Goal: Information Seeking & Learning: Learn about a topic

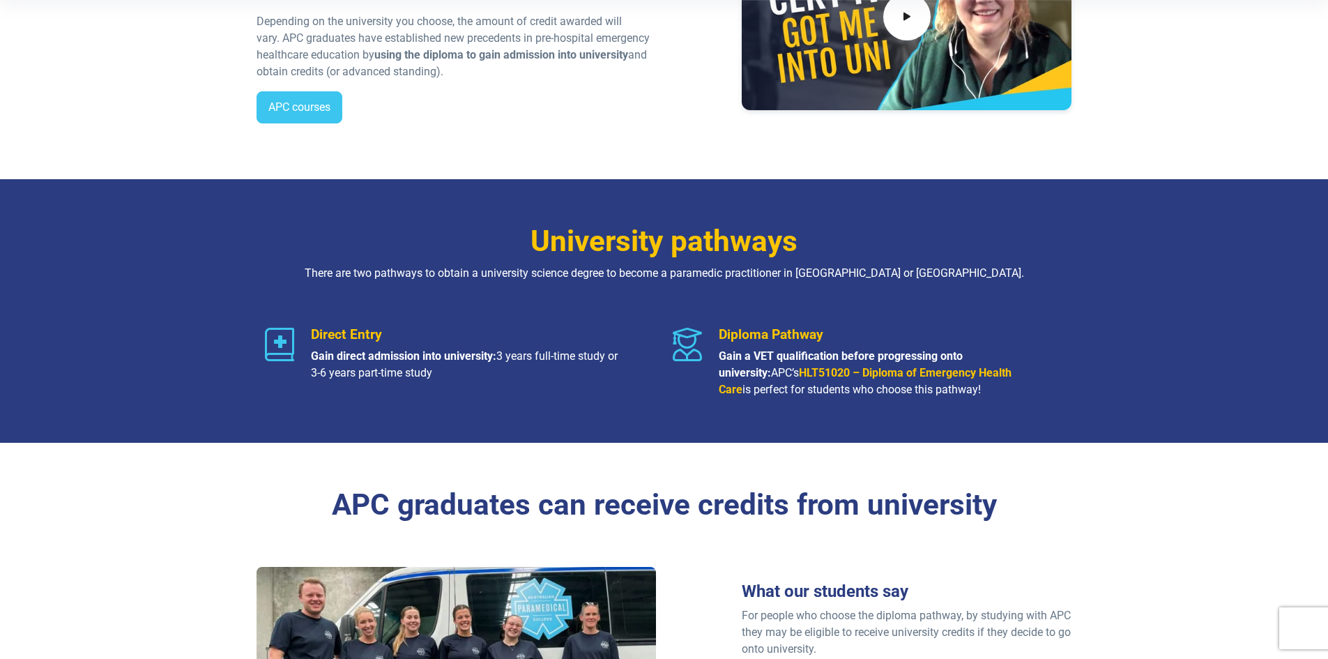
scroll to position [488, 0]
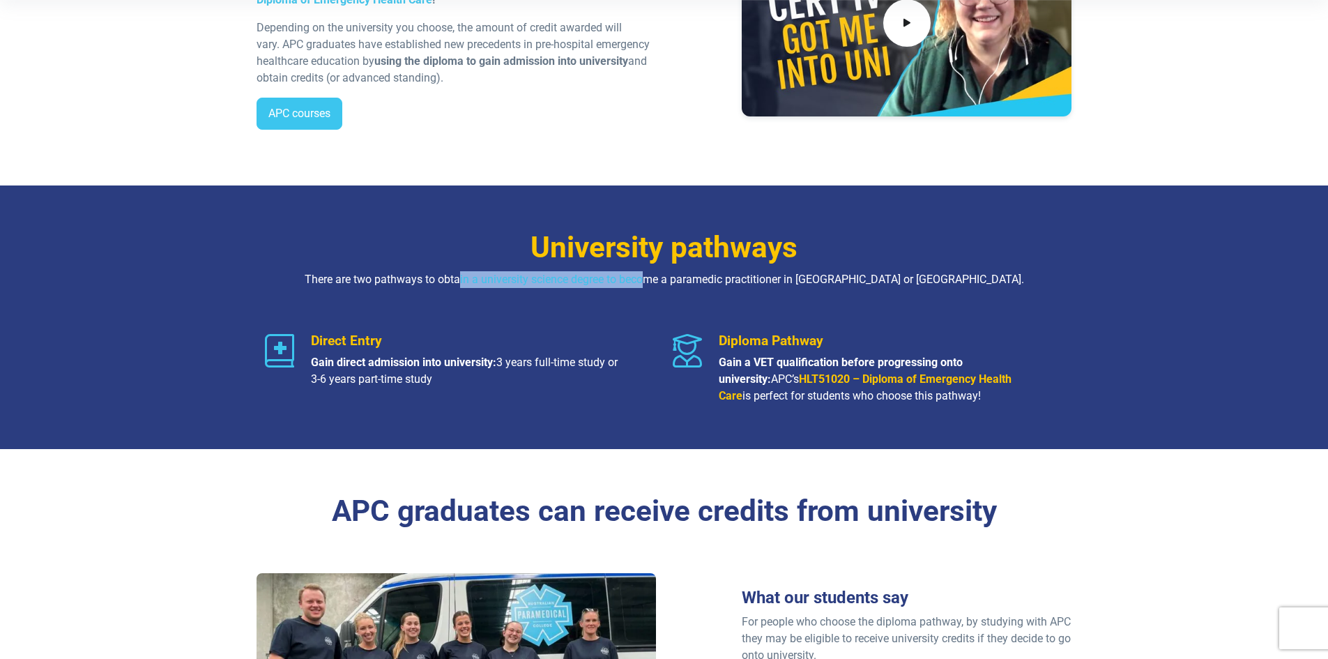
drag, startPoint x: 518, startPoint y: 284, endPoint x: 699, endPoint y: 285, distance: 180.5
click at [698, 283] on p "There are two pathways to obtain a university science degree to become a parame…" at bounding box center [663, 279] width 815 height 17
click at [712, 298] on div "University pathways There are two pathways to obtain a university science degre…" at bounding box center [664, 316] width 976 height 263
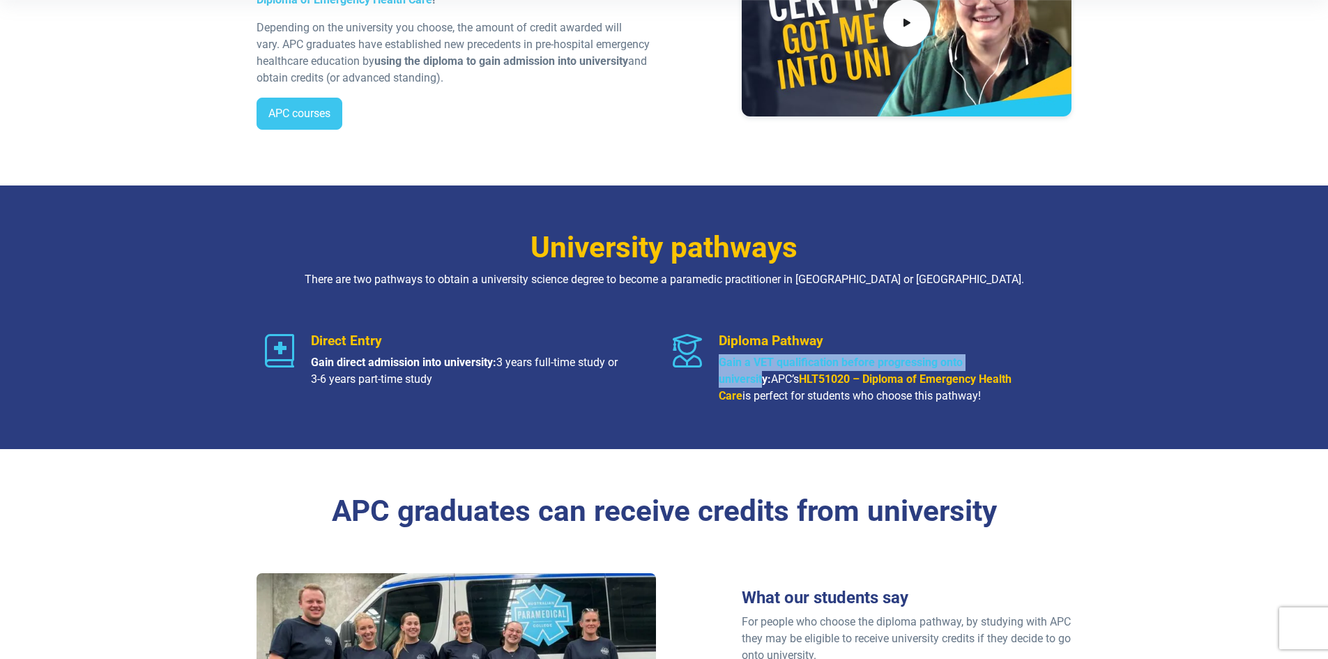
drag, startPoint x: 732, startPoint y: 363, endPoint x: 1017, endPoint y: 369, distance: 285.1
click at [1012, 369] on div "Diploma Pathway Gain a VET qualification before progressing onto university: AP…" at bounding box center [867, 368] width 391 height 72
click at [1040, 378] on div "Diploma Pathway Gain a VET qualification before progressing onto university: AP…" at bounding box center [867, 368] width 391 height 72
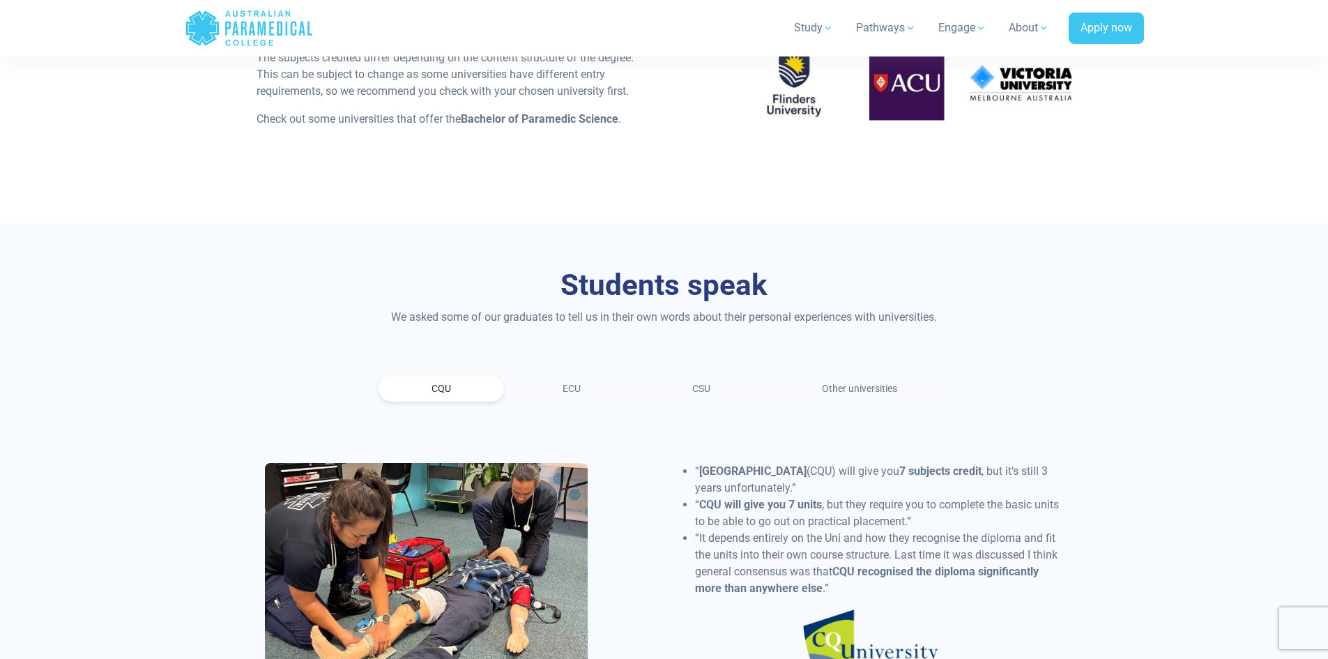
scroll to position [1463, 0]
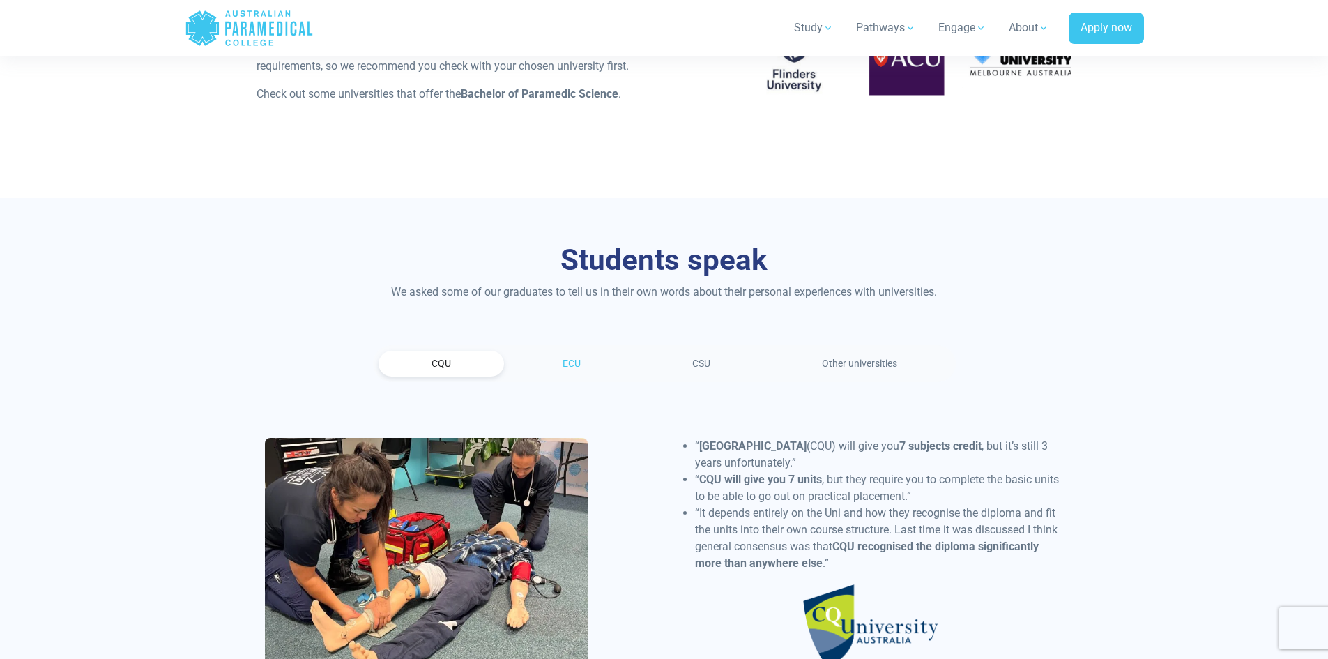
click at [587, 369] on link "ECU" at bounding box center [571, 364] width 124 height 26
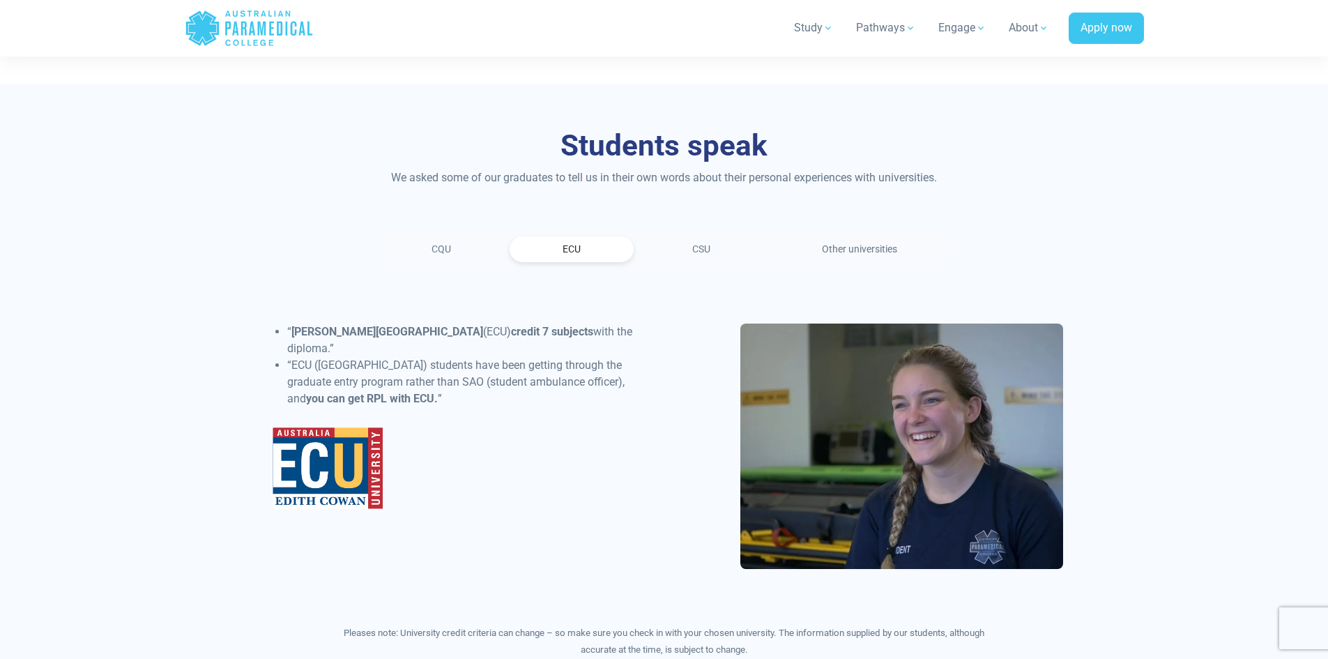
scroll to position [1603, 0]
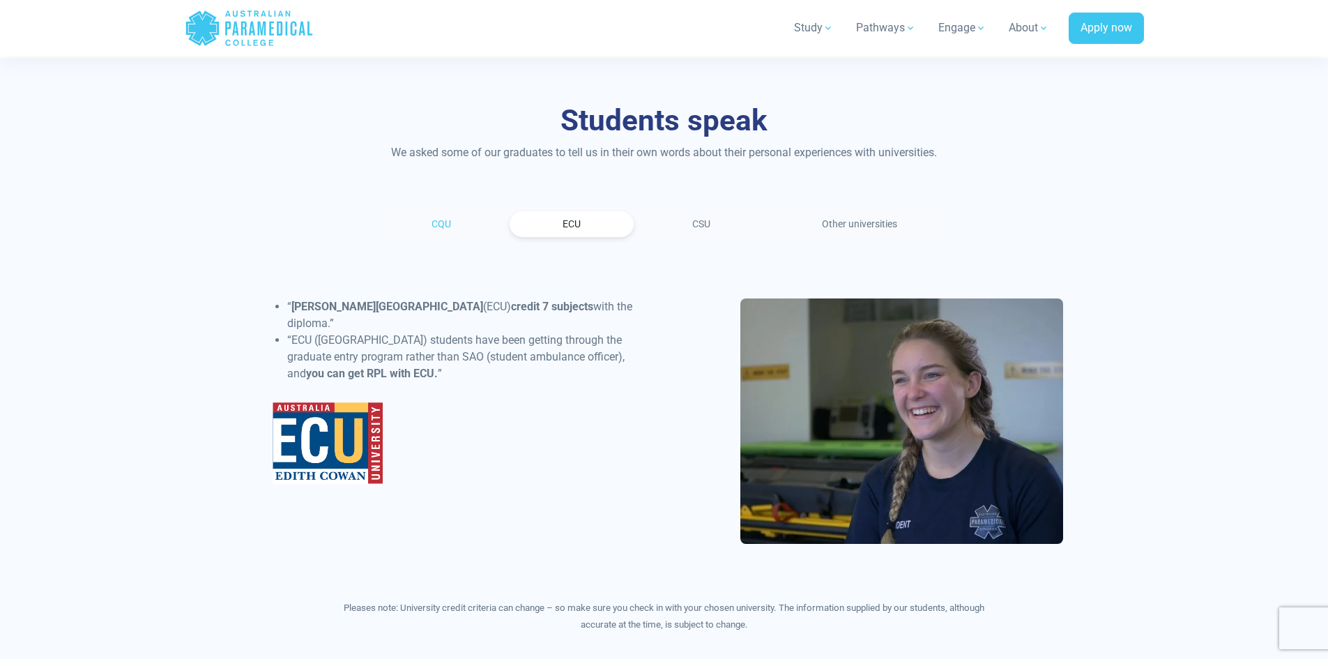
click at [463, 222] on link "CQU" at bounding box center [440, 224] width 125 height 26
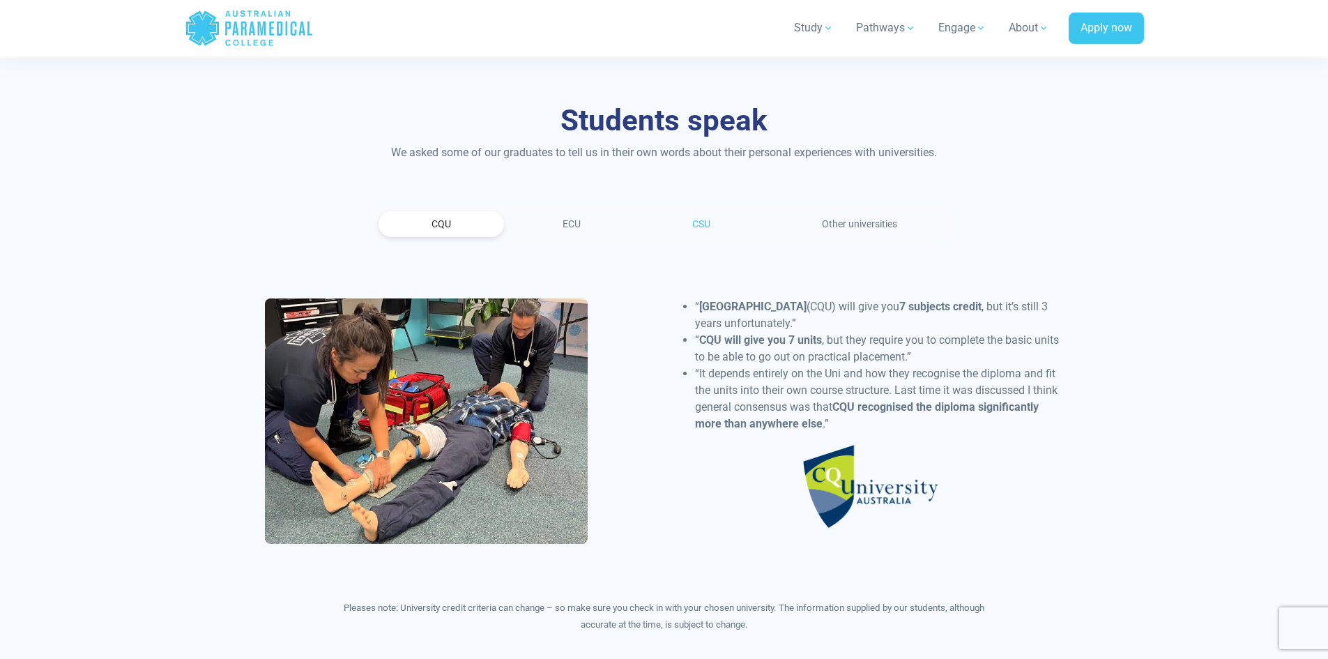
click at [719, 222] on link "CSU" at bounding box center [701, 224] width 124 height 26
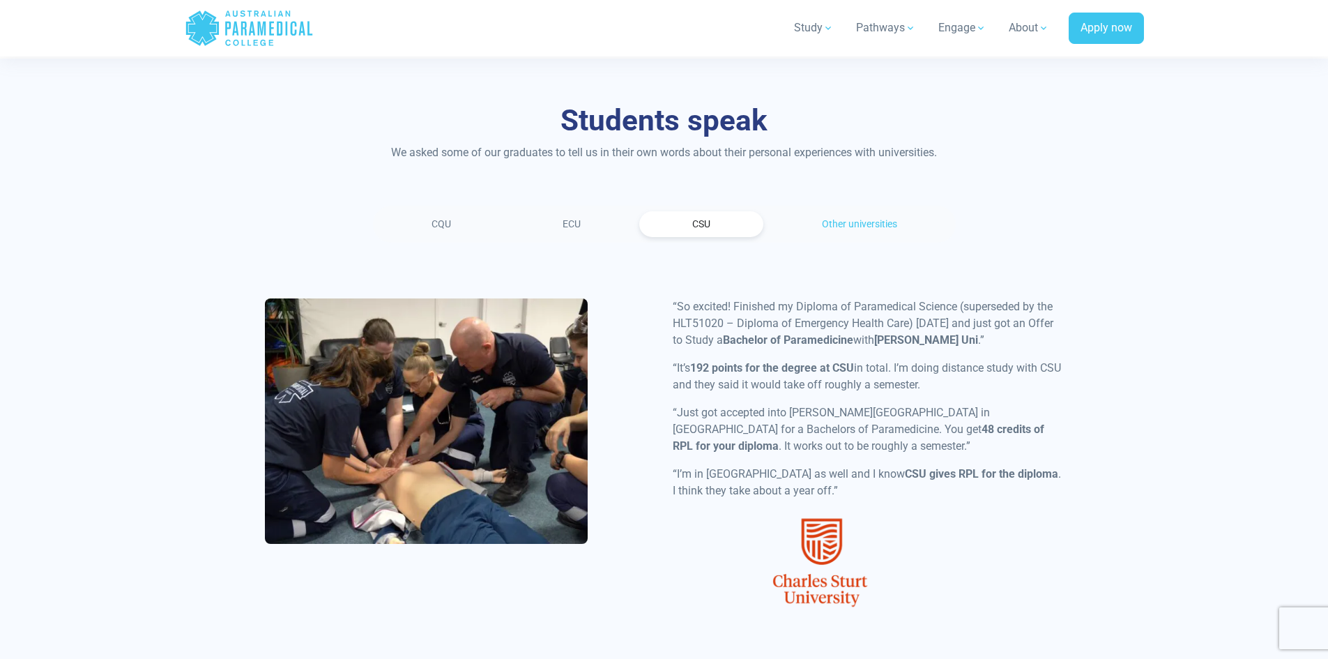
click at [831, 220] on link "Other universities" at bounding box center [859, 224] width 181 height 26
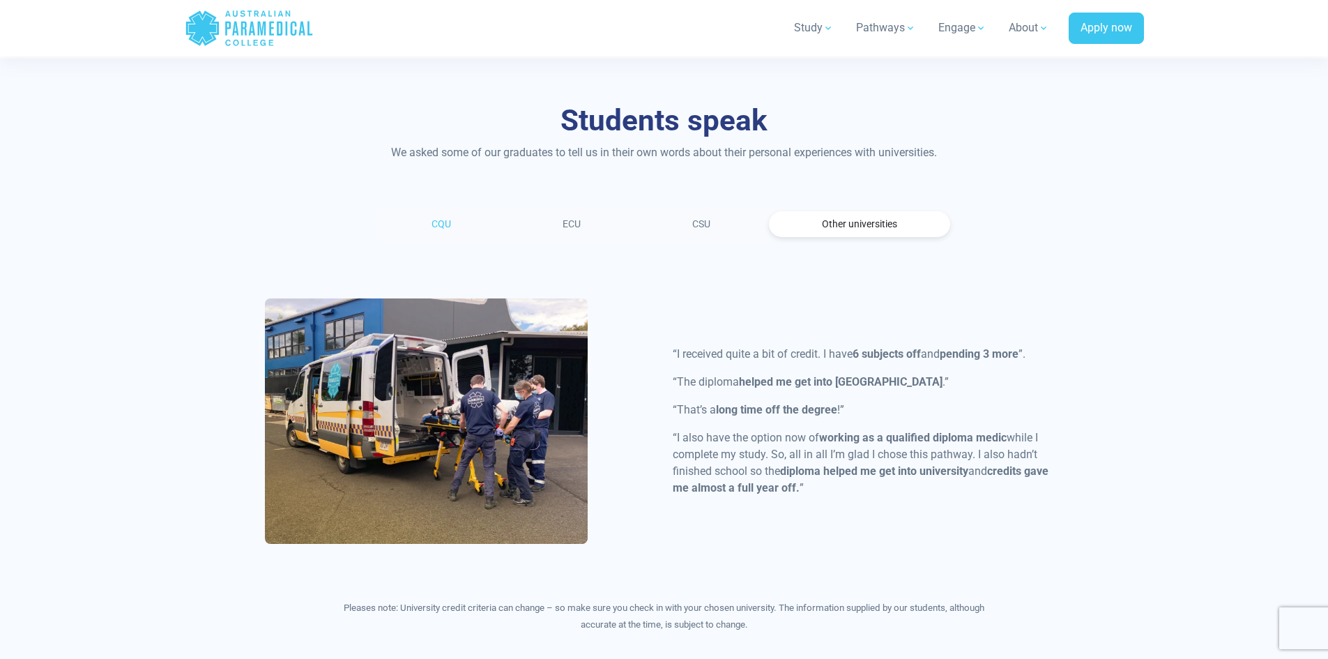
click at [477, 222] on link "CQU" at bounding box center [440, 224] width 125 height 26
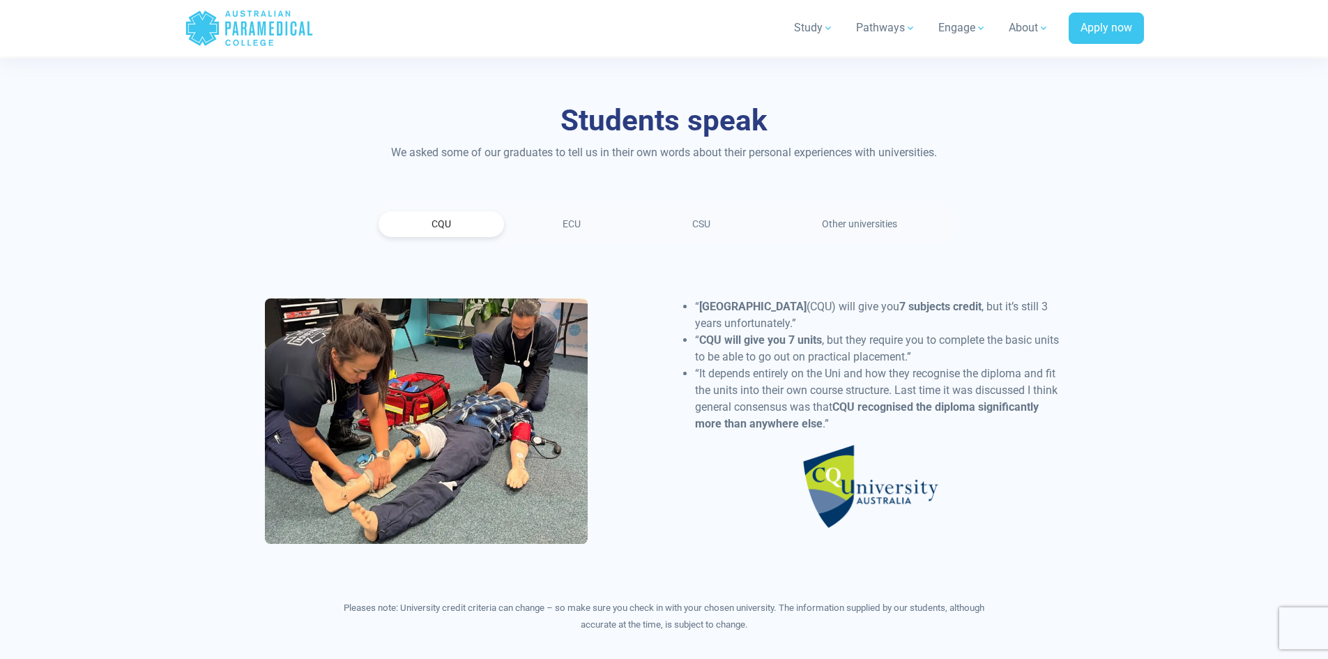
click at [572, 238] on ul "CQU ECU CSU Other universities" at bounding box center [664, 224] width 583 height 37
click at [578, 232] on link "ECU" at bounding box center [571, 224] width 124 height 26
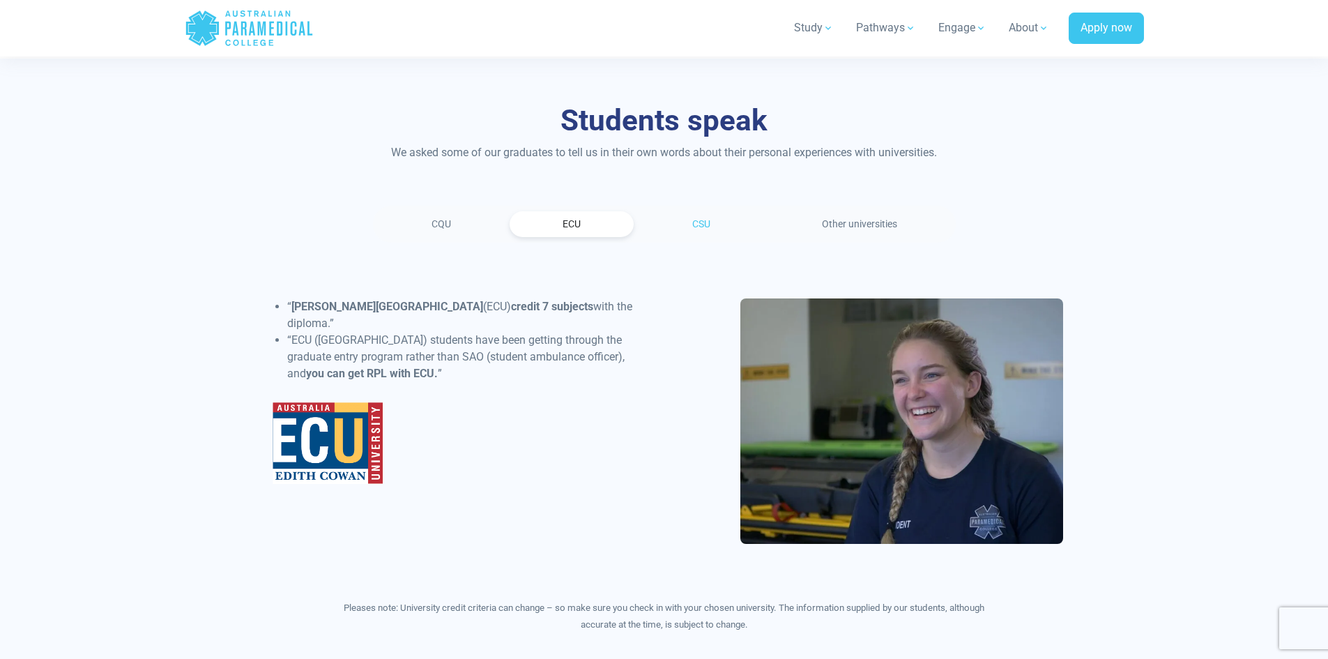
click at [693, 224] on link "CSU" at bounding box center [701, 224] width 124 height 26
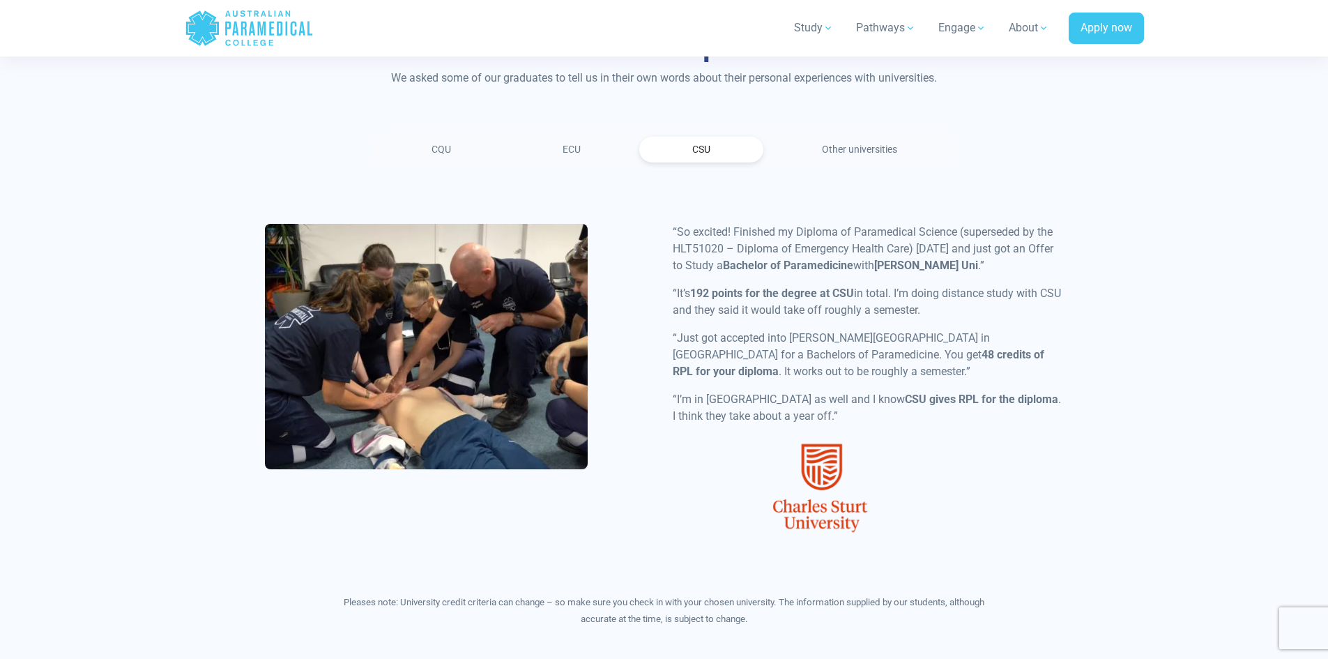
scroll to position [1673, 0]
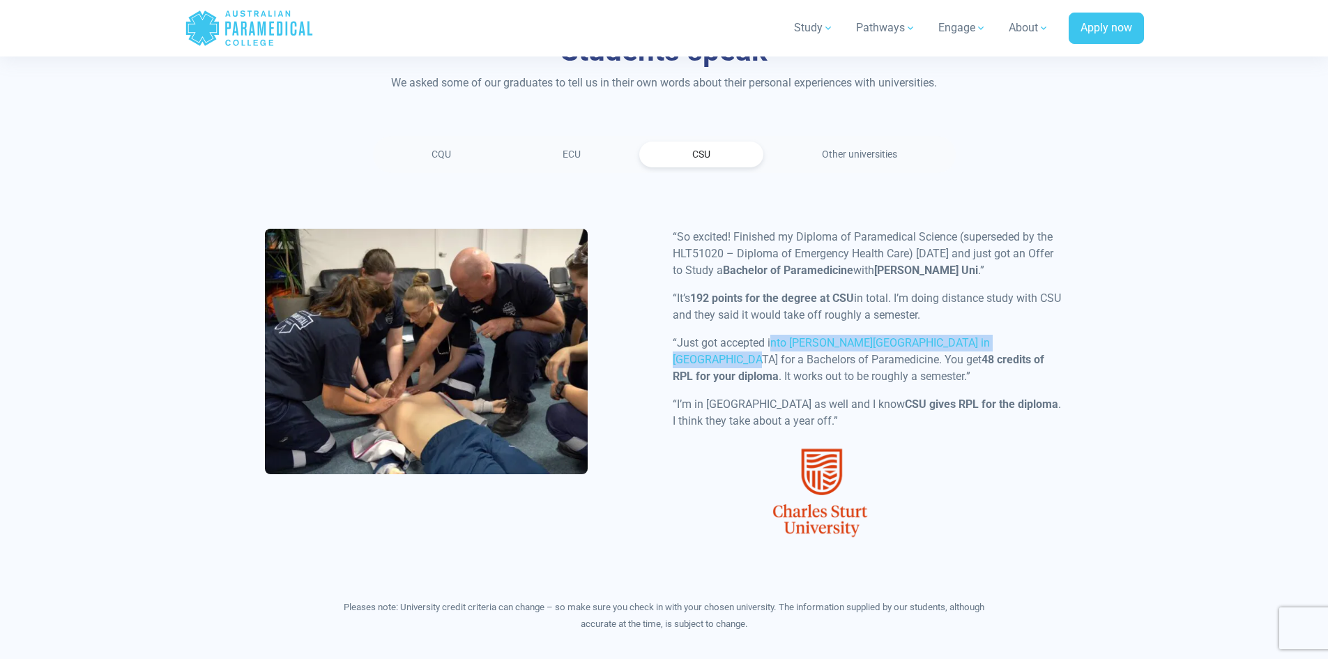
drag, startPoint x: 774, startPoint y: 340, endPoint x: 1035, endPoint y: 346, distance: 261.4
click at [1024, 347] on p "“Just got accepted into [PERSON_NAME][GEOGRAPHIC_DATA] in [GEOGRAPHIC_DATA] for…" at bounding box center [867, 360] width 391 height 50
click at [1045, 346] on p "“Just got accepted into [PERSON_NAME][GEOGRAPHIC_DATA] in [GEOGRAPHIC_DATA] for…" at bounding box center [867, 360] width 391 height 50
click at [1021, 388] on div "“So excited! Finished my Diploma of Paramedical Science (superseded by the HLT5…" at bounding box center [868, 391] width 408 height 325
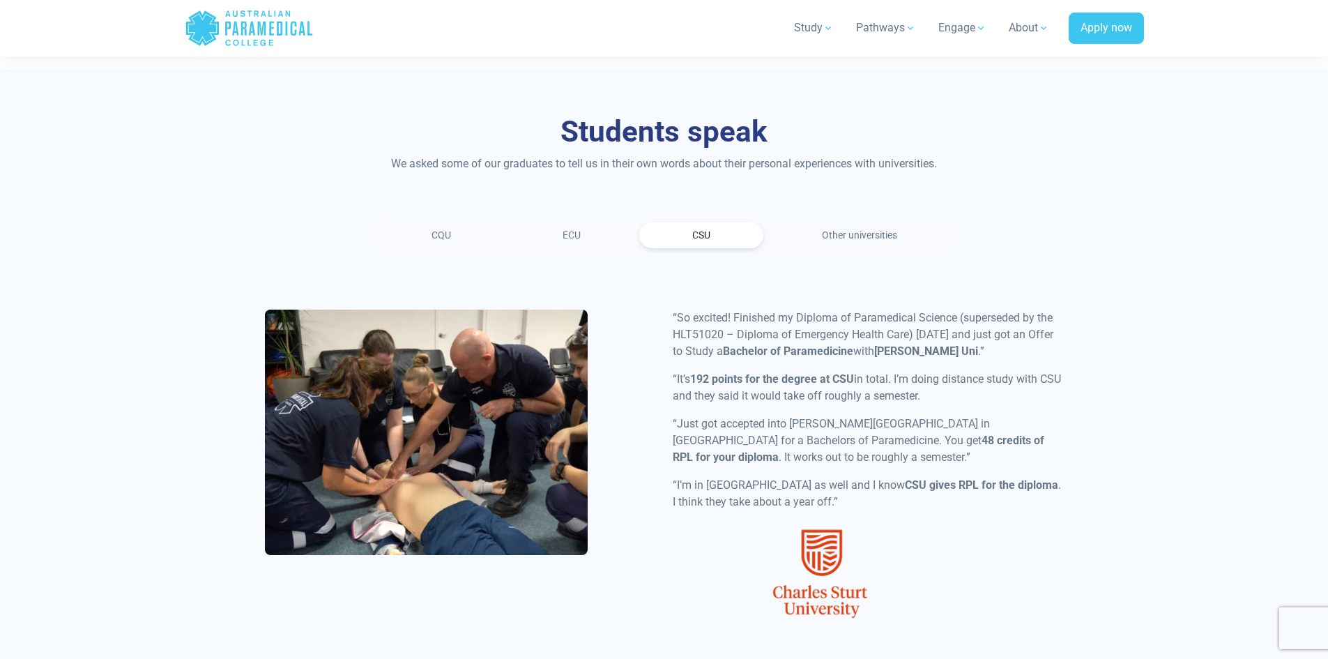
scroll to position [1603, 0]
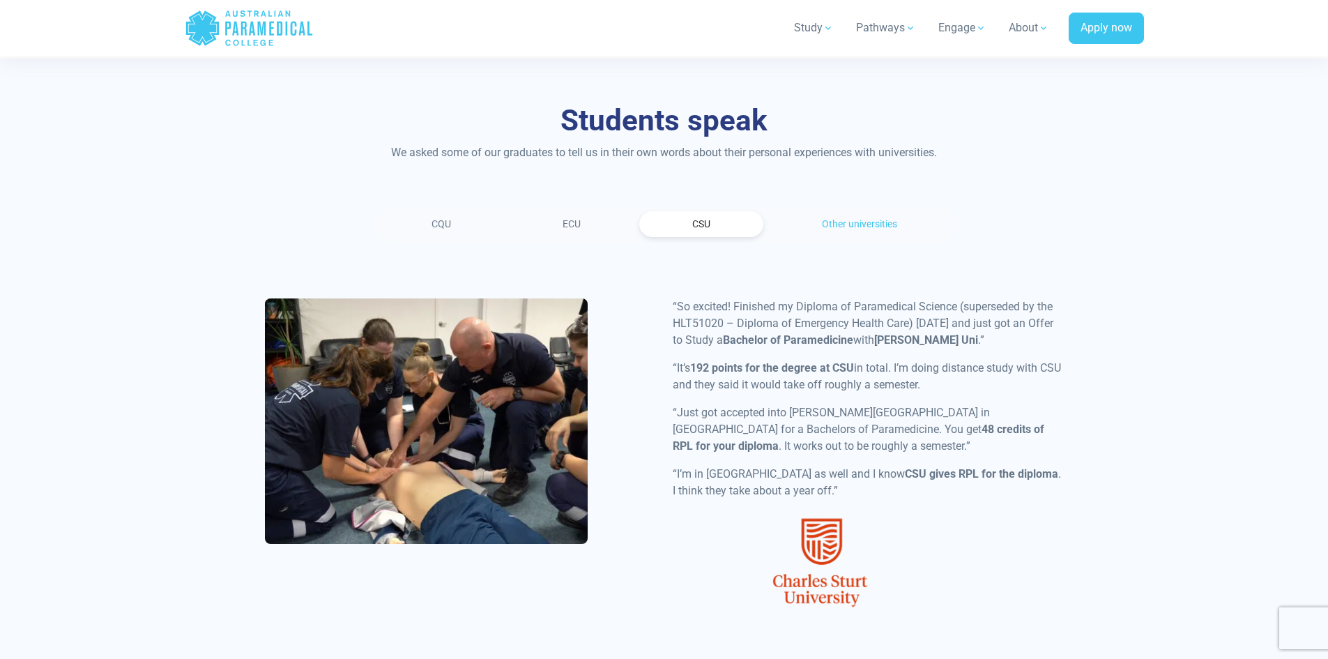
drag, startPoint x: 774, startPoint y: 229, endPoint x: 785, endPoint y: 234, distance: 12.2
click at [774, 230] on link "Other universities" at bounding box center [859, 224] width 181 height 26
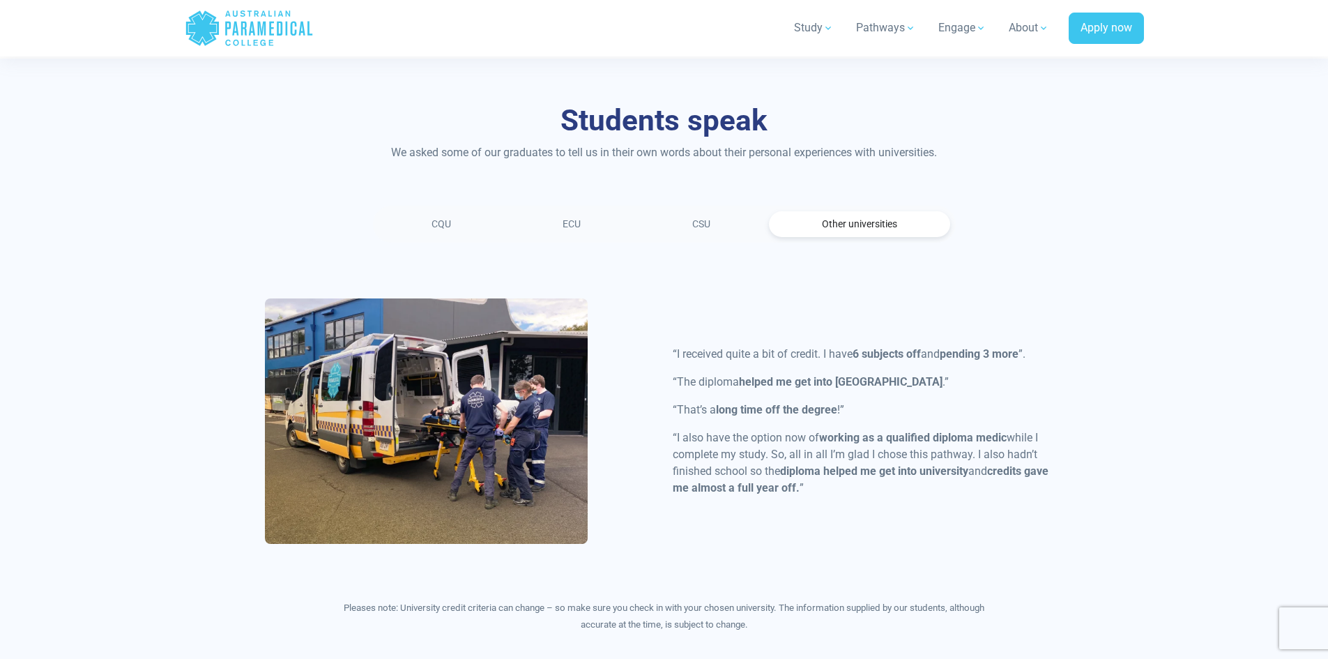
click at [844, 233] on link "Other universities" at bounding box center [859, 224] width 181 height 26
click at [721, 235] on link "CSU" at bounding box center [701, 224] width 124 height 26
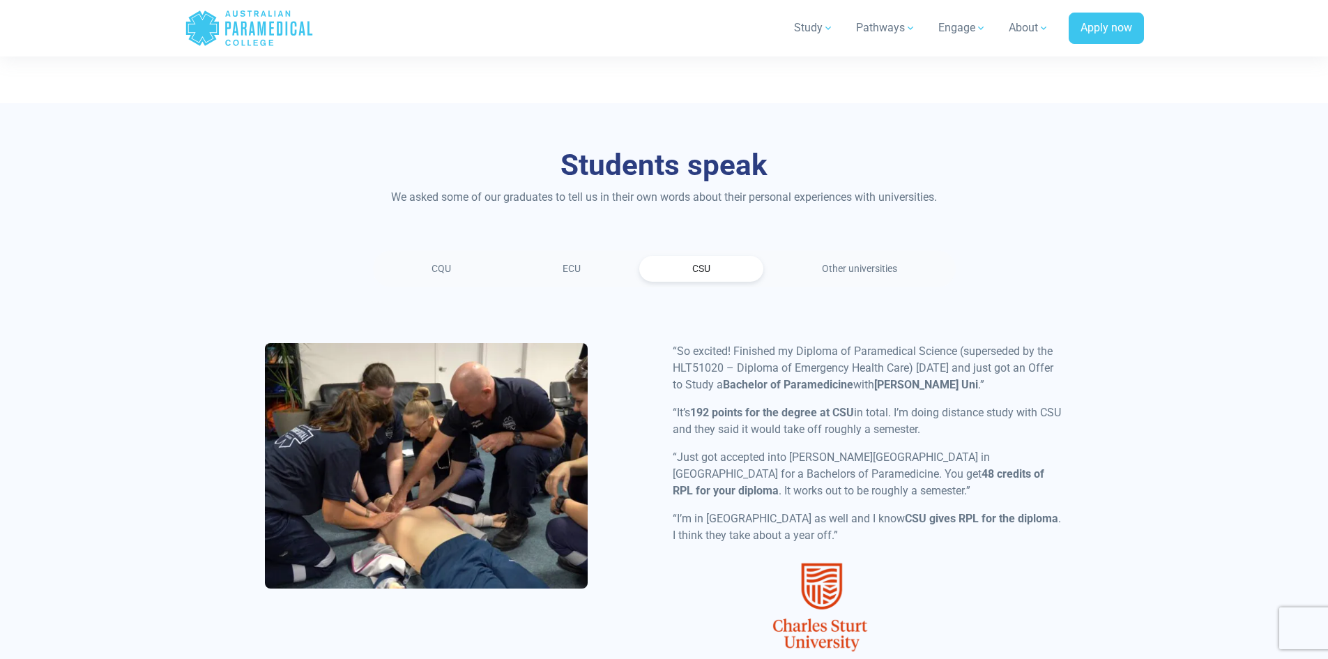
scroll to position [1324, 0]
